Goal: Check status: Check status

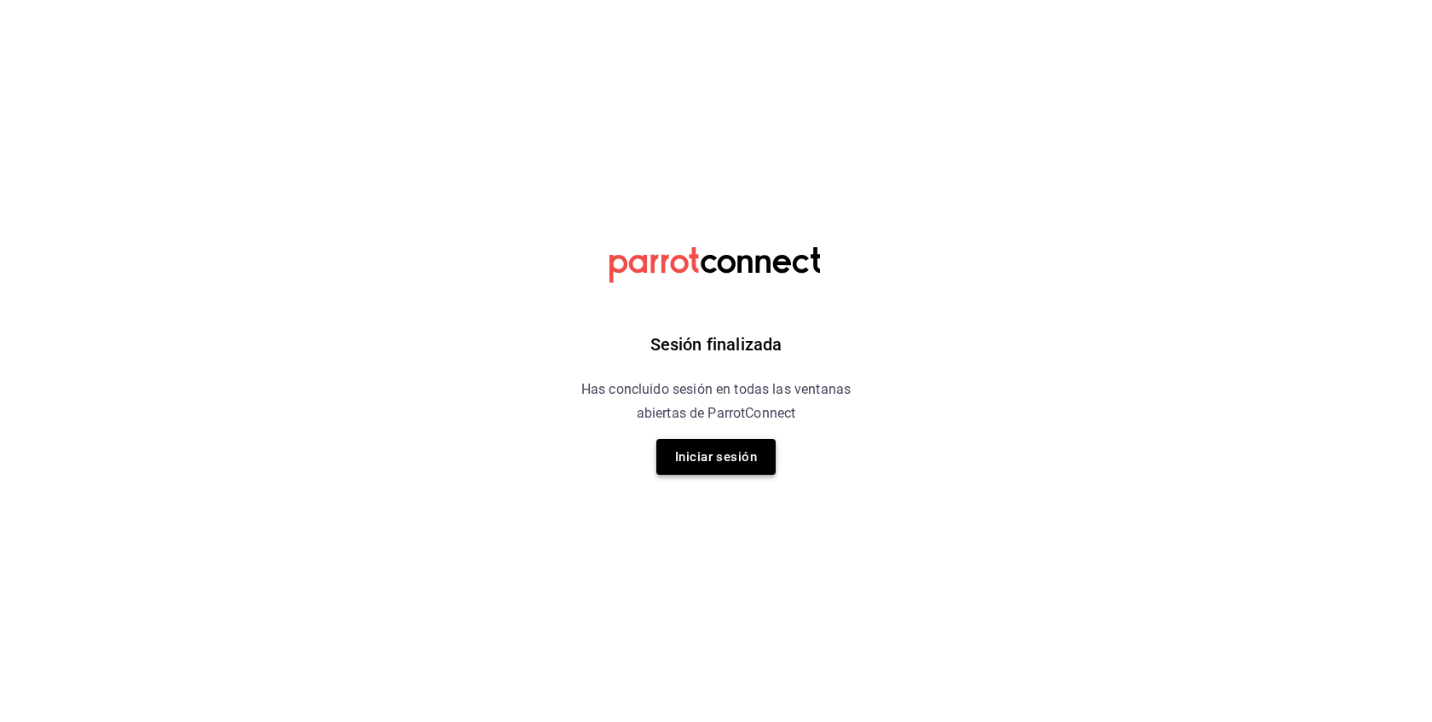
click at [753, 468] on button "Iniciar sesión" at bounding box center [715, 457] width 119 height 36
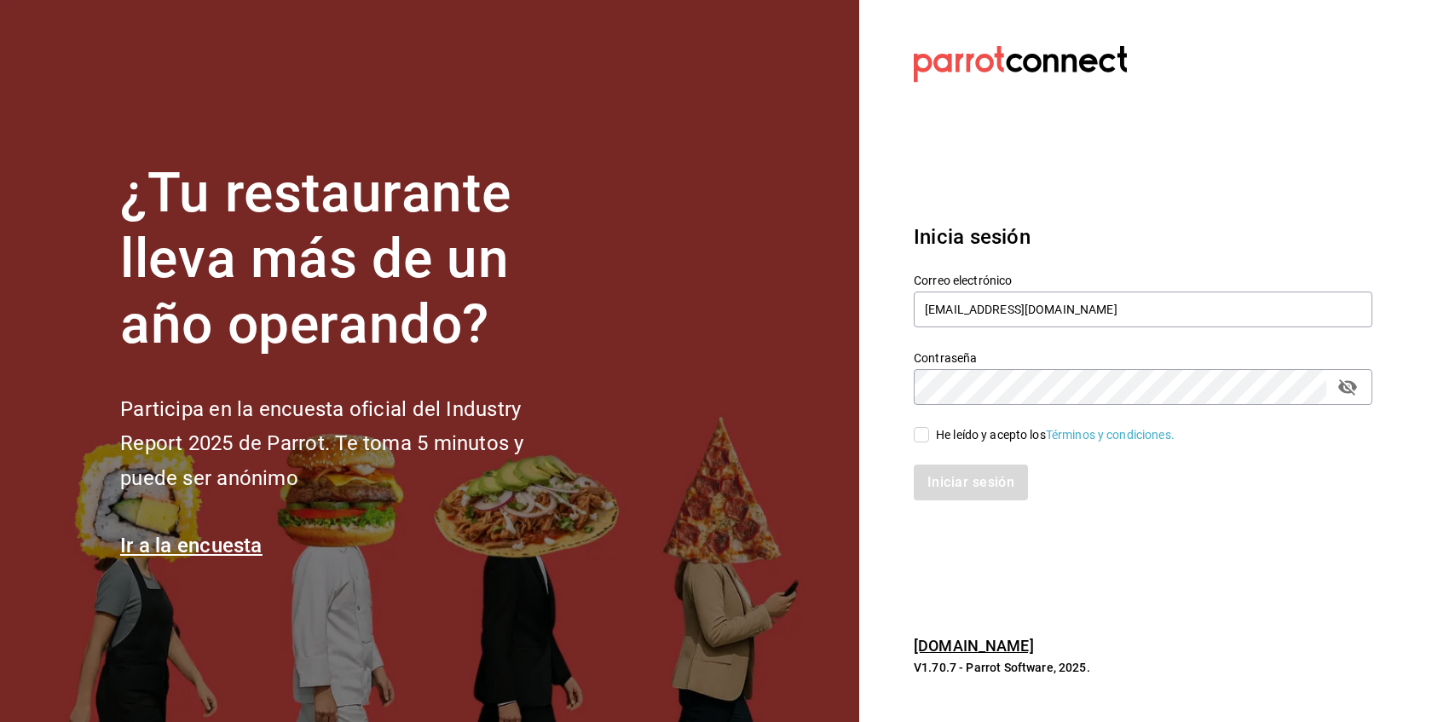
click at [929, 439] on span "He leído y acepto los Términos y condiciones." at bounding box center [1051, 435] width 245 height 18
click at [929, 439] on input "He leído y acepto los Términos y condiciones." at bounding box center [921, 434] width 15 height 15
checkbox input "true"
click at [966, 481] on button "Iniciar sesión" at bounding box center [972, 482] width 116 height 36
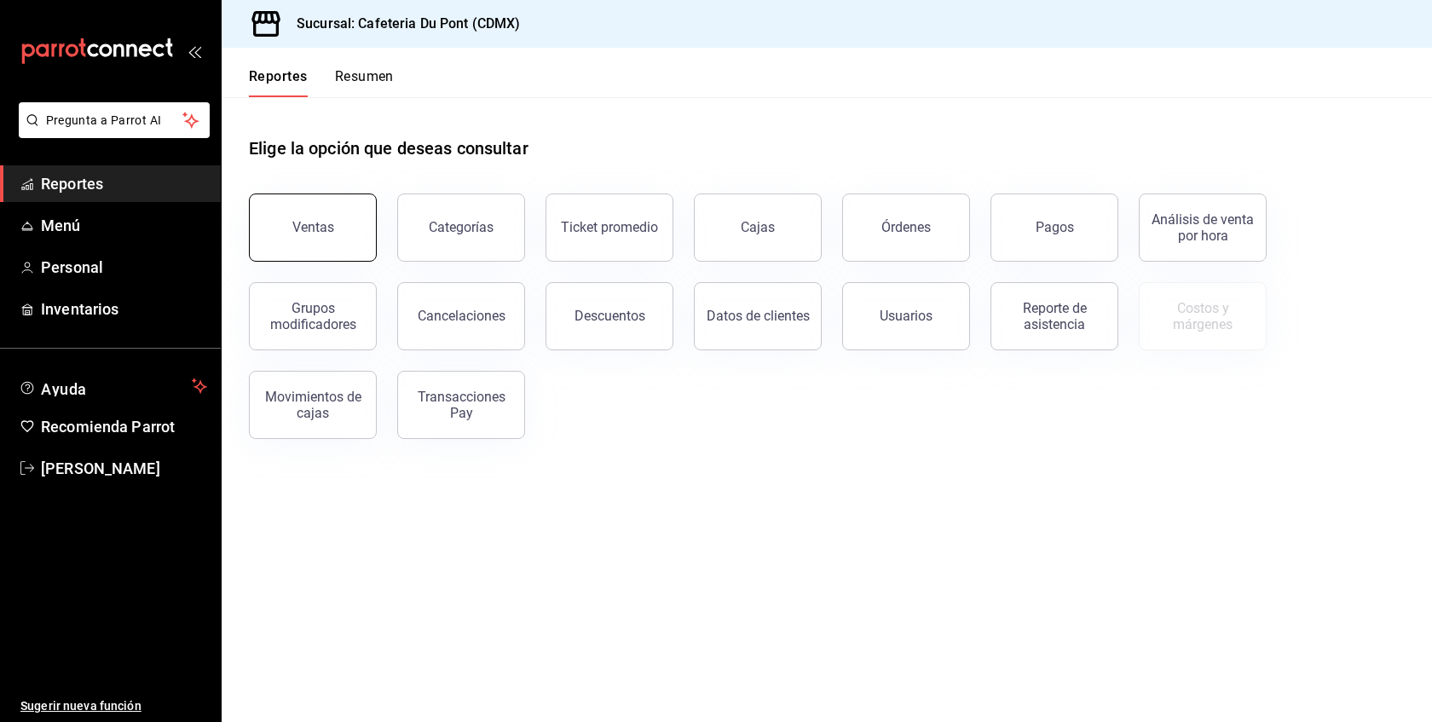
click at [275, 234] on button "Ventas" at bounding box center [313, 227] width 128 height 68
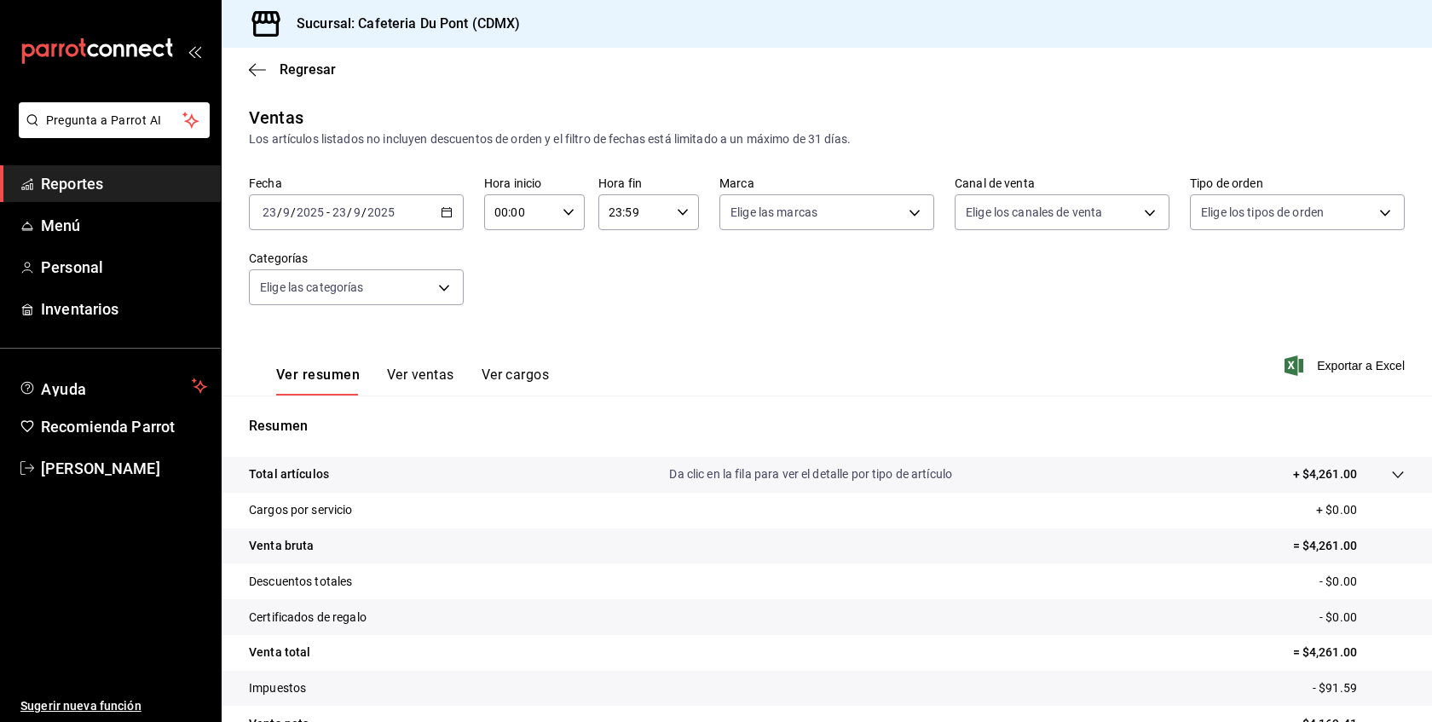
click at [368, 230] on div "Fecha [DATE] [DATE] - [DATE] [DATE] Hora inicio 00:00 Hora inicio Hora fin 23:5…" at bounding box center [827, 251] width 1156 height 150
click at [365, 213] on span "/" at bounding box center [363, 212] width 5 height 14
click at [346, 252] on li "Hoy" at bounding box center [329, 264] width 159 height 38
click at [427, 392] on button "Ver ventas" at bounding box center [420, 380] width 67 height 29
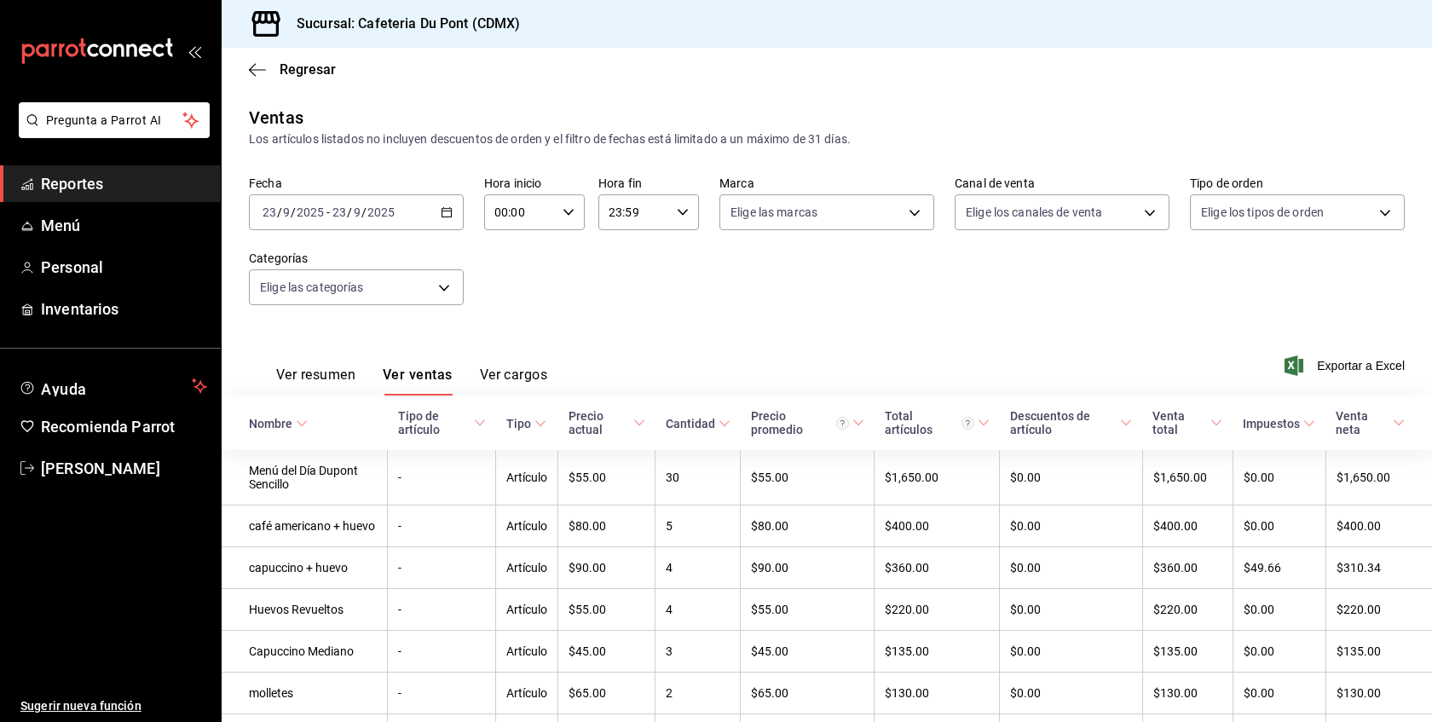
click at [650, 361] on div "Ver resumen Ver ventas Ver cargos Exportar a Excel" at bounding box center [827, 361] width 1210 height 70
click at [339, 375] on button "Ver resumen" at bounding box center [315, 380] width 79 height 29
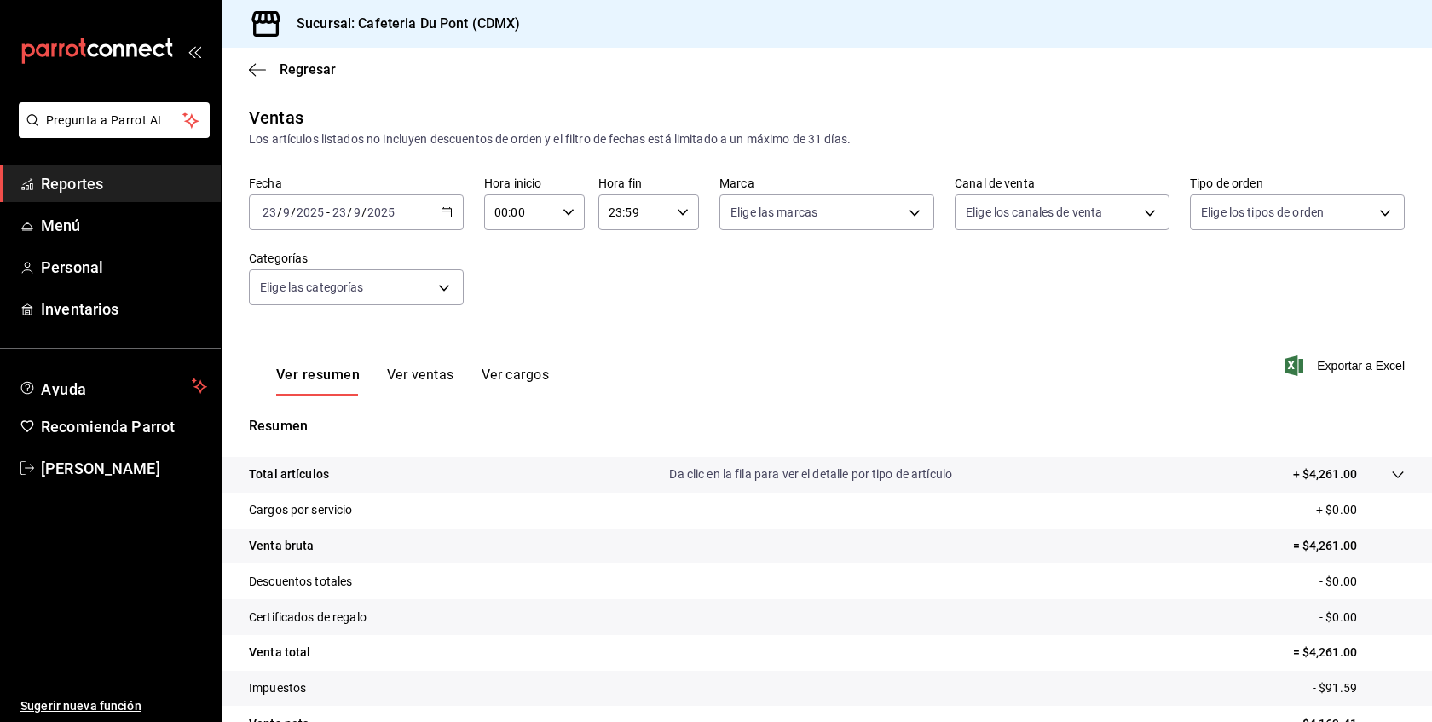
click at [119, 186] on span "Reportes" at bounding box center [124, 183] width 166 height 23
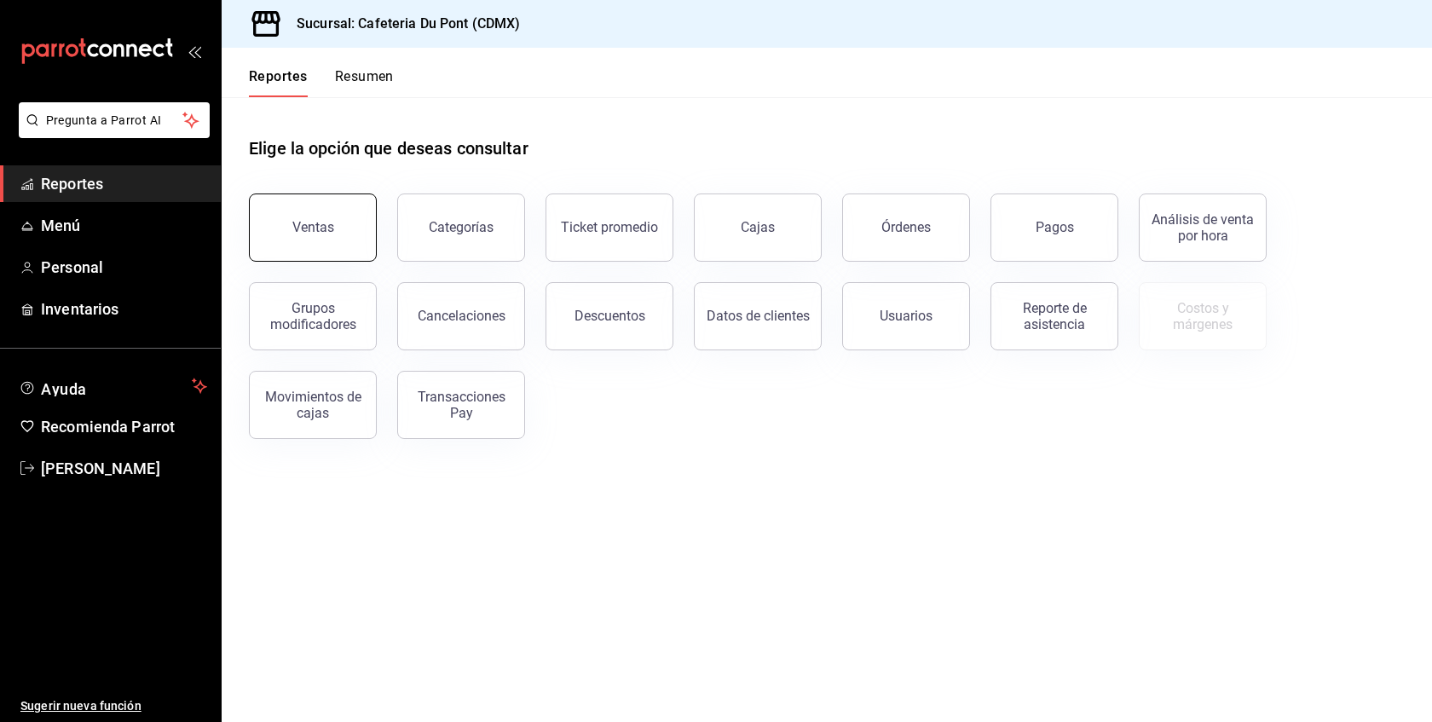
click at [327, 208] on button "Ventas" at bounding box center [313, 227] width 128 height 68
